Goal: Check status: Check status

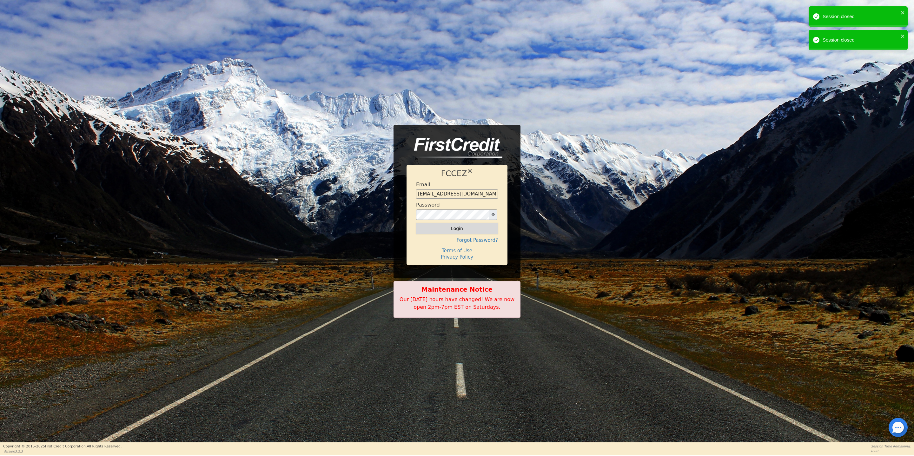
click at [461, 228] on button "Login" at bounding box center [457, 228] width 82 height 11
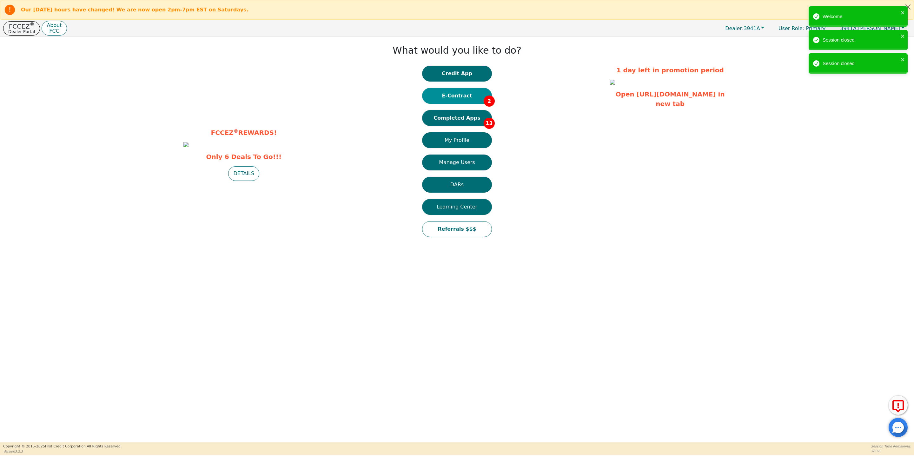
click at [454, 95] on button "E-Contract 2" at bounding box center [457, 96] width 70 height 16
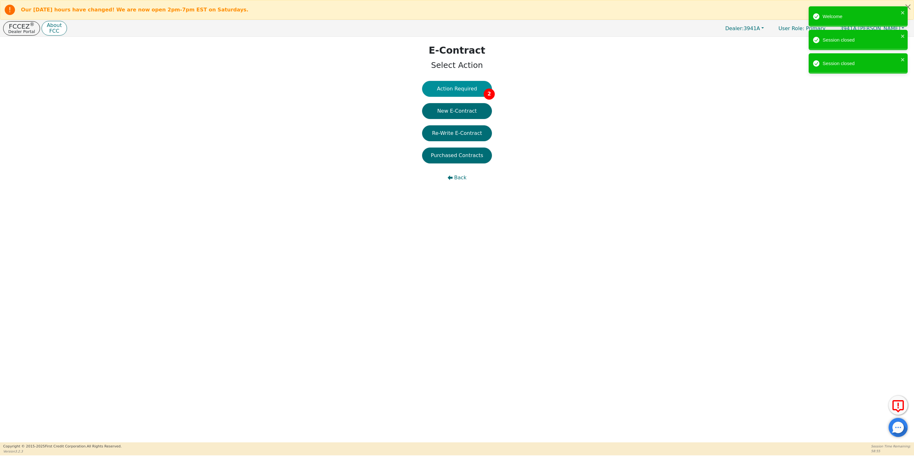
click at [459, 90] on button "Action Required 2" at bounding box center [457, 89] width 70 height 16
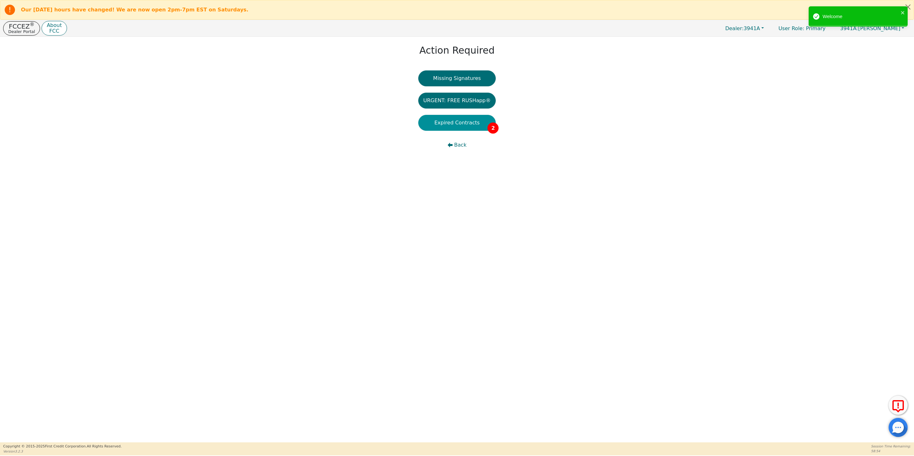
click at [464, 127] on button "Expired Contracts 2" at bounding box center [457, 123] width 78 height 16
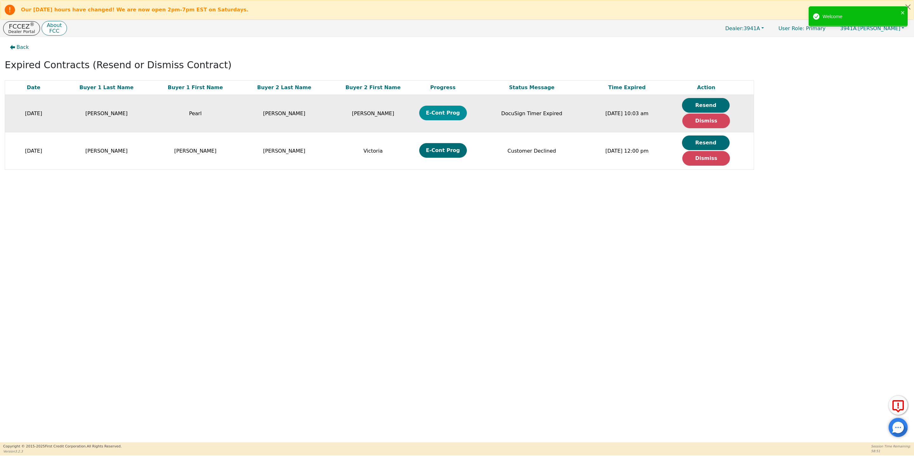
click at [449, 115] on button "E-Cont Prog" at bounding box center [443, 113] width 48 height 15
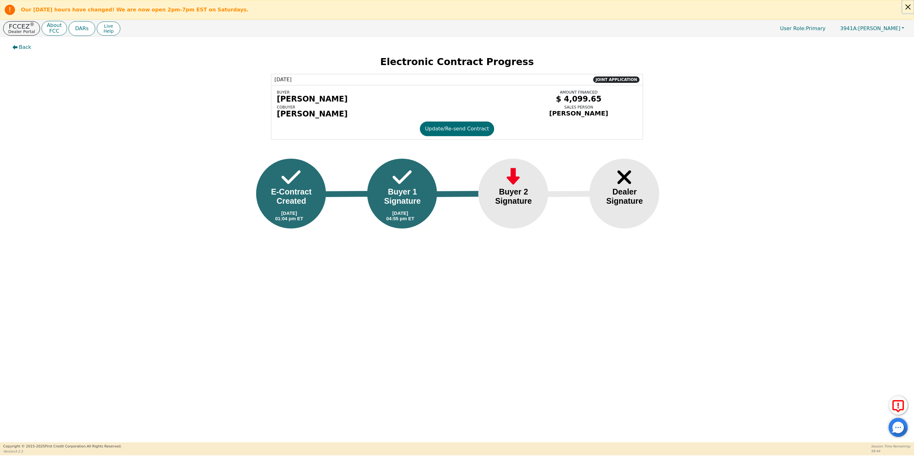
click at [907, 6] on button "Close alert" at bounding box center [907, 6] width 11 height 13
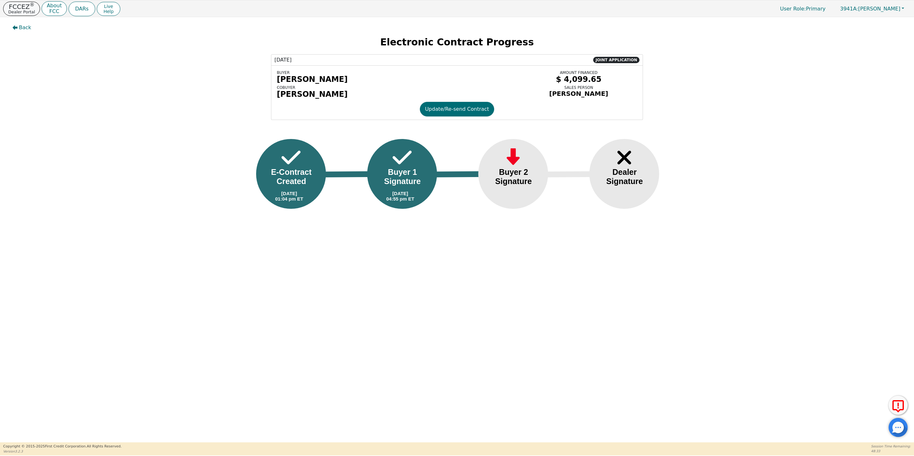
click at [22, 8] on p "FCCEZ ®" at bounding box center [21, 6] width 27 height 6
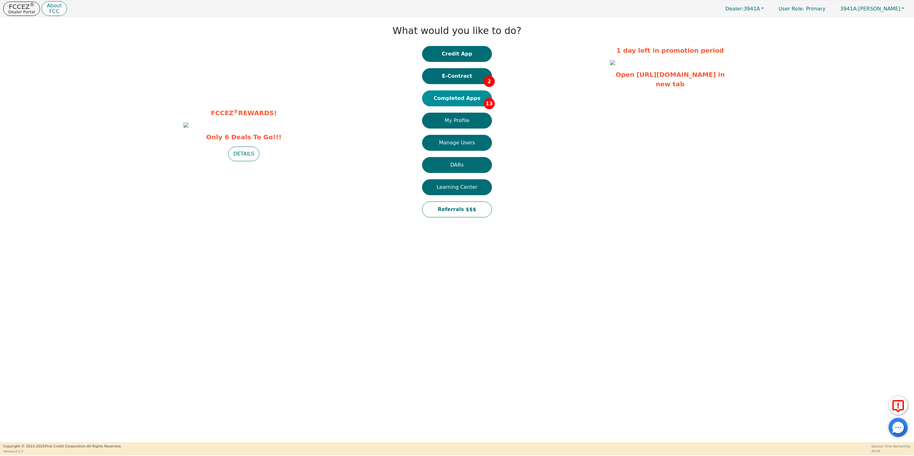
click at [459, 98] on button "Completed Apps 13" at bounding box center [457, 98] width 70 height 16
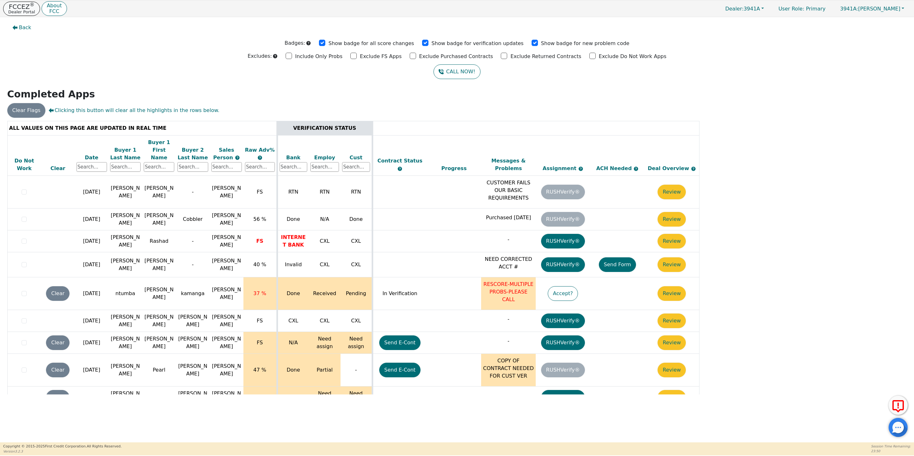
click at [28, 7] on p "FCCEZ ®" at bounding box center [21, 6] width 27 height 6
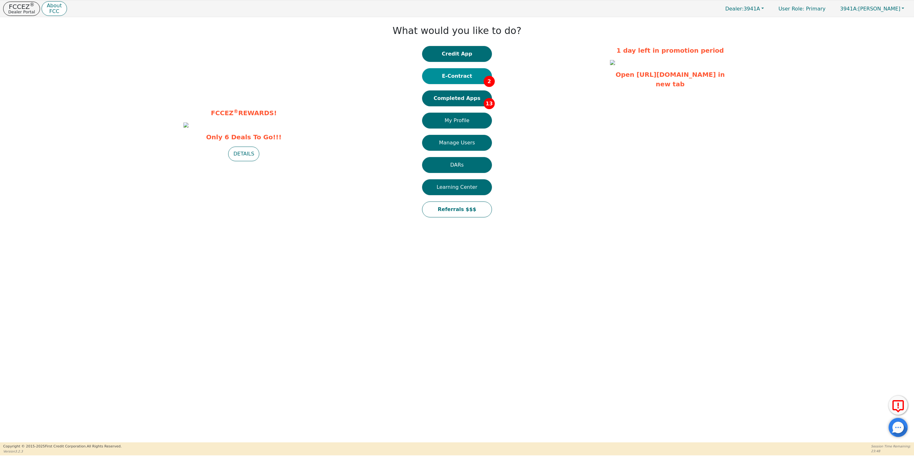
click at [452, 77] on button "E-Contract 2" at bounding box center [457, 76] width 70 height 16
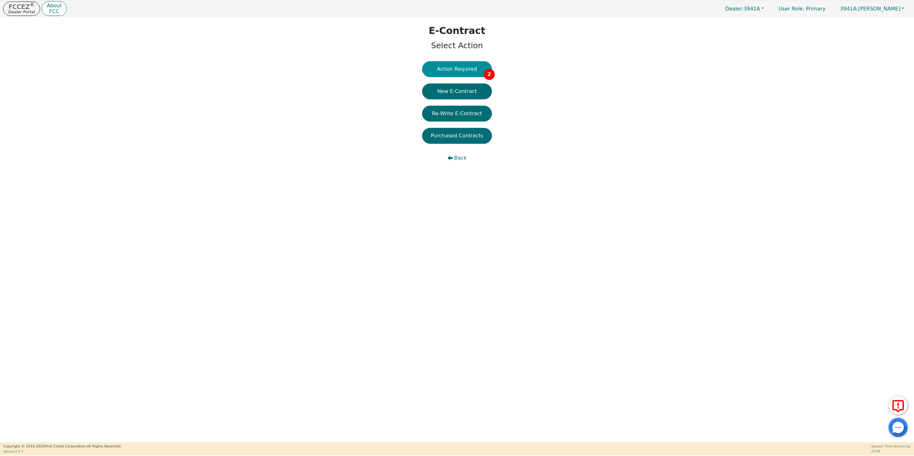
click at [455, 68] on button "Action Required 2" at bounding box center [457, 69] width 70 height 16
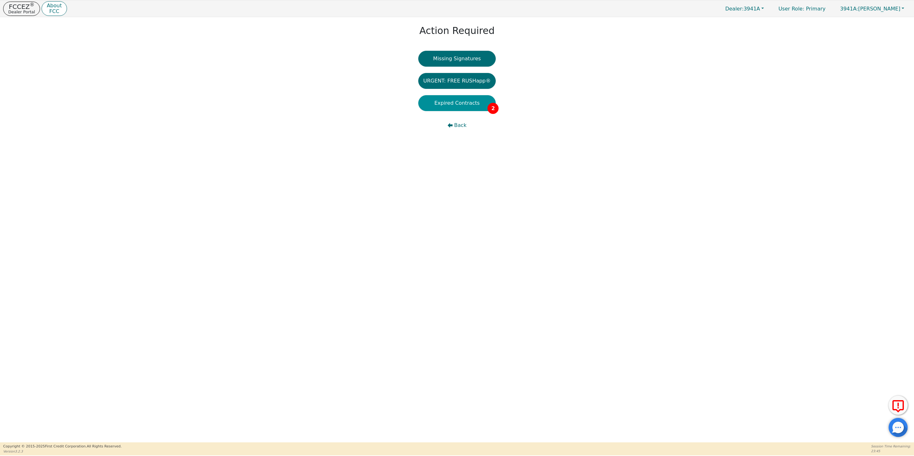
click at [468, 104] on button "Expired Contracts 2" at bounding box center [457, 103] width 78 height 16
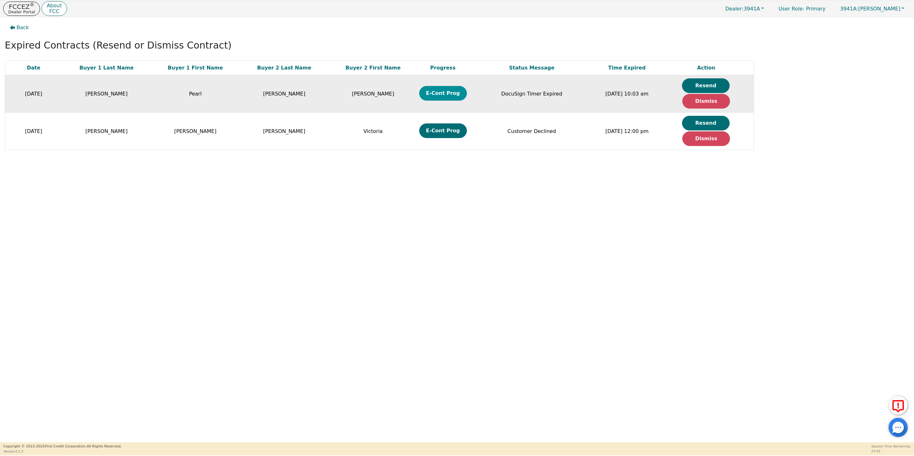
click at [439, 93] on button "E-Cont Prog" at bounding box center [443, 93] width 48 height 15
